Goal: Transaction & Acquisition: Purchase product/service

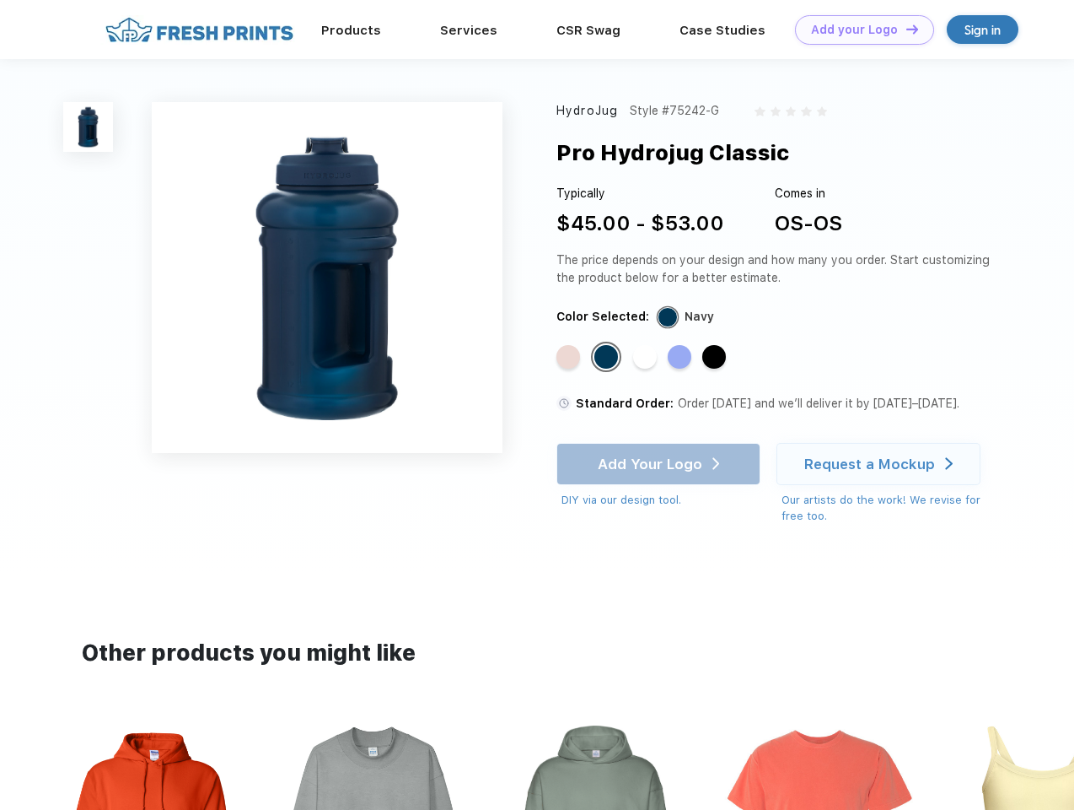
click at [858, 30] on link "Add your Logo Design Tool" at bounding box center [864, 30] width 139 height 30
click at [0, 0] on div "Design Tool" at bounding box center [0, 0] width 0 height 0
click at [905, 29] on link "Add your Logo Design Tool" at bounding box center [864, 30] width 139 height 30
click at [89, 126] on img at bounding box center [88, 127] width 50 height 50
click at [570, 358] on div "Standard Color" at bounding box center [569, 357] width 24 height 24
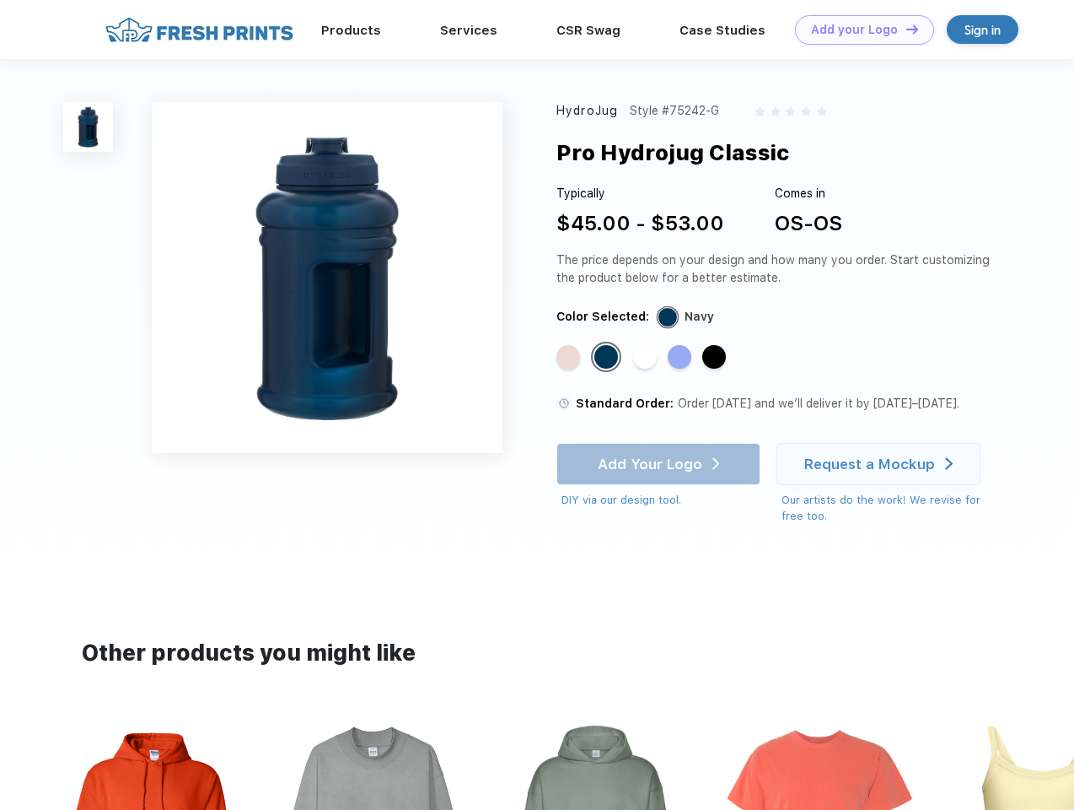
click at [608, 358] on div "Standard Color" at bounding box center [607, 357] width 24 height 24
click at [647, 358] on div "Standard Color" at bounding box center [645, 357] width 24 height 24
click at [681, 358] on div "Standard Color" at bounding box center [680, 357] width 24 height 24
click at [716, 358] on div "Standard Color" at bounding box center [714, 357] width 24 height 24
click at [660, 464] on div "Add Your Logo DIY via our design tool. Ah shoot! This product isn't up in our d…" at bounding box center [659, 476] width 204 height 66
